Goal: Information Seeking & Learning: Find specific fact

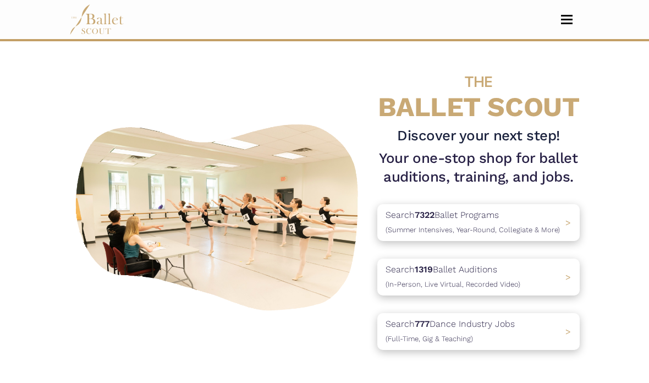
click at [568, 15] on span "Toggle navigation" at bounding box center [567, 16] width 12 height 2
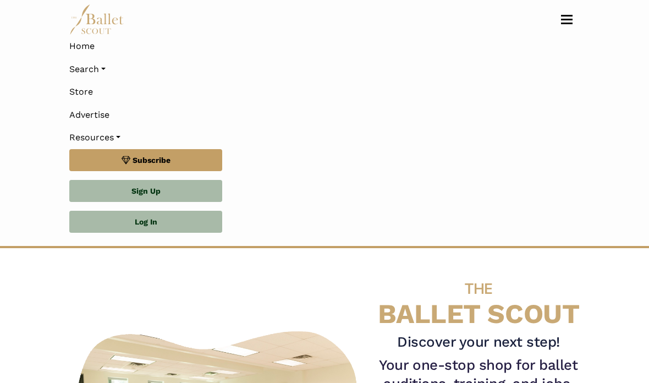
click at [95, 64] on link "Search" at bounding box center [324, 69] width 510 height 23
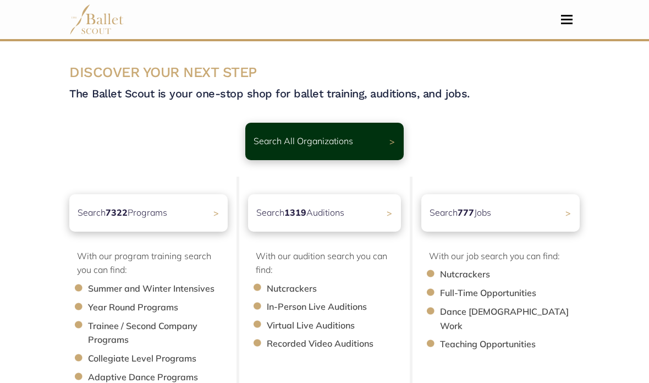
click at [375, 142] on div "Search All Organizations >" at bounding box center [324, 141] width 158 height 37
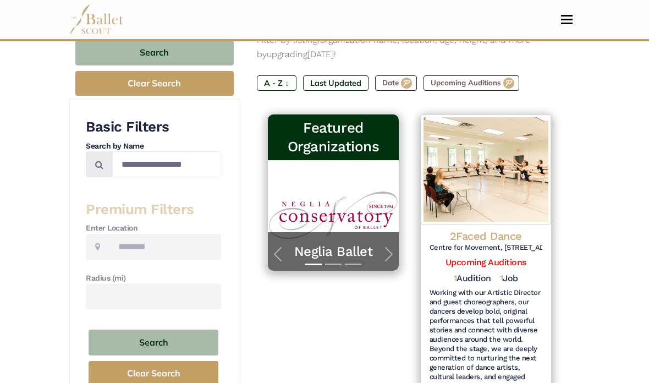
scroll to position [142, 0]
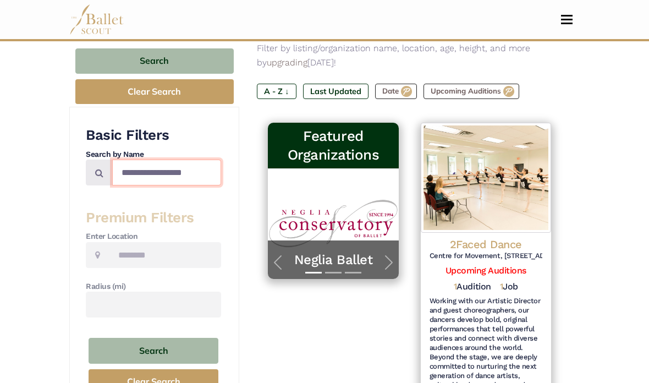
click at [134, 174] on input "Search by names..." at bounding box center [166, 172] width 109 height 26
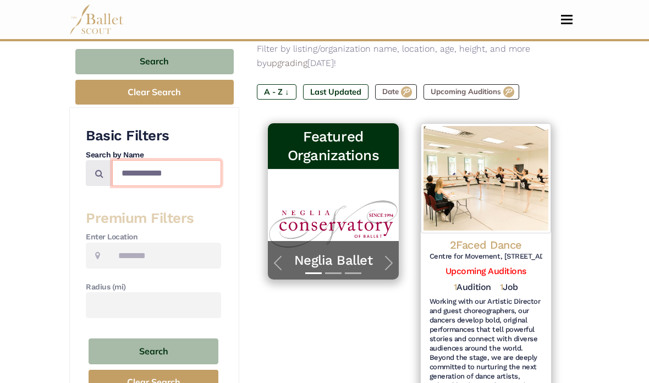
type input "**********"
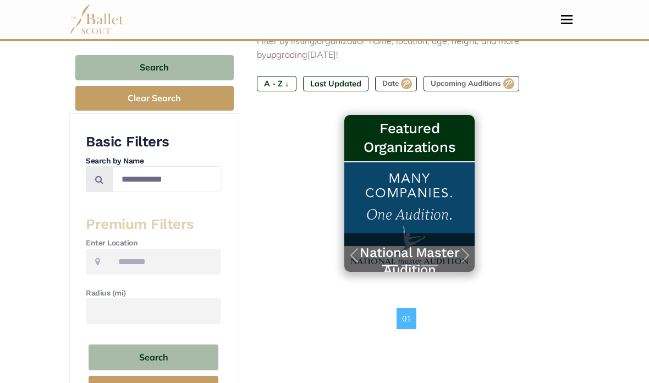
scroll to position [136, 0]
click at [466, 252] on span "button" at bounding box center [465, 255] width 18 height 18
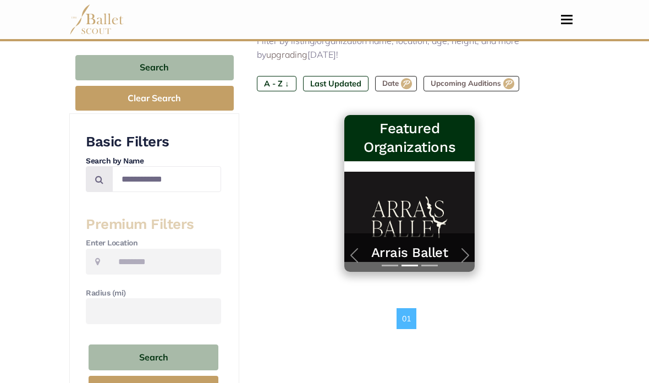
click at [468, 251] on span "button" at bounding box center [465, 255] width 18 height 18
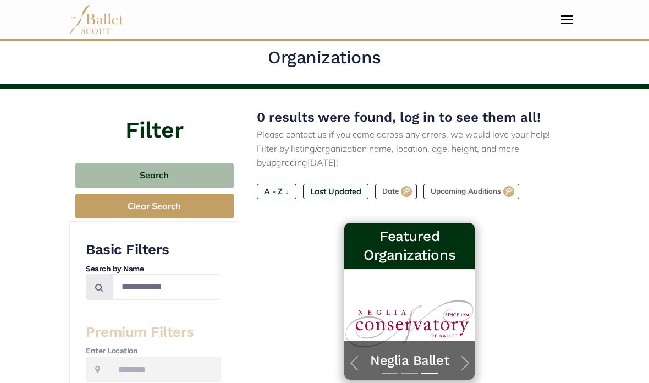
scroll to position [0, 0]
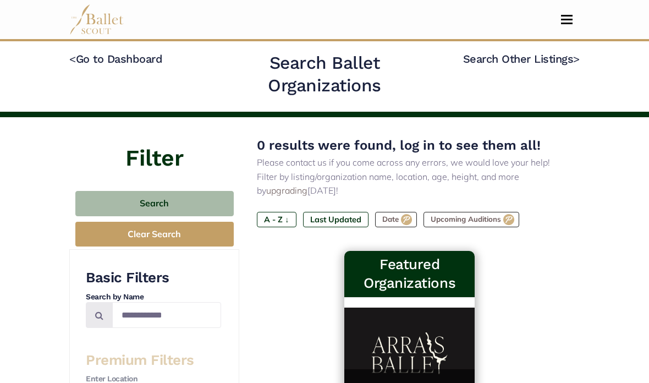
scroll to position [68, 0]
